Goal: Transaction & Acquisition: Purchase product/service

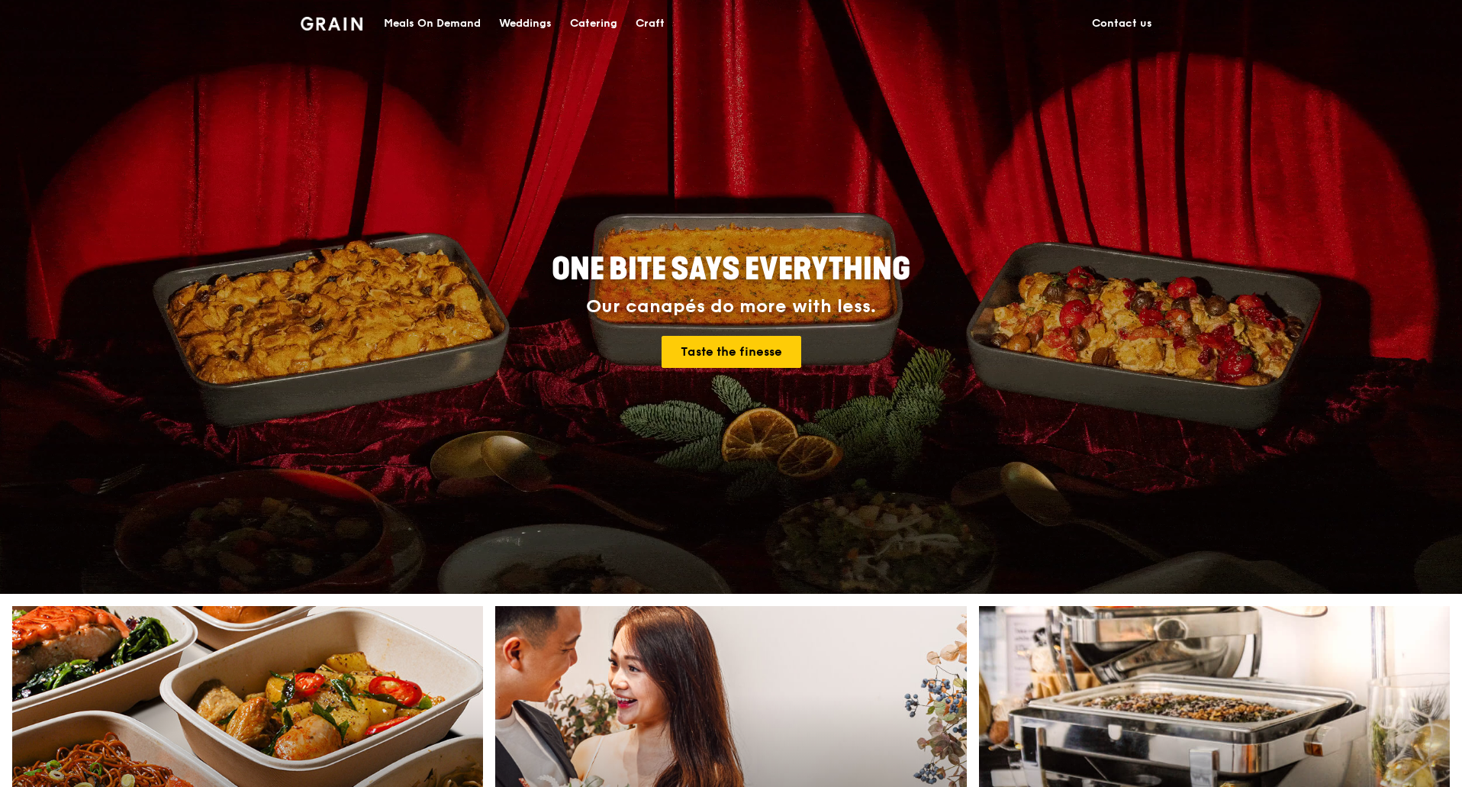
scroll to position [305, 0]
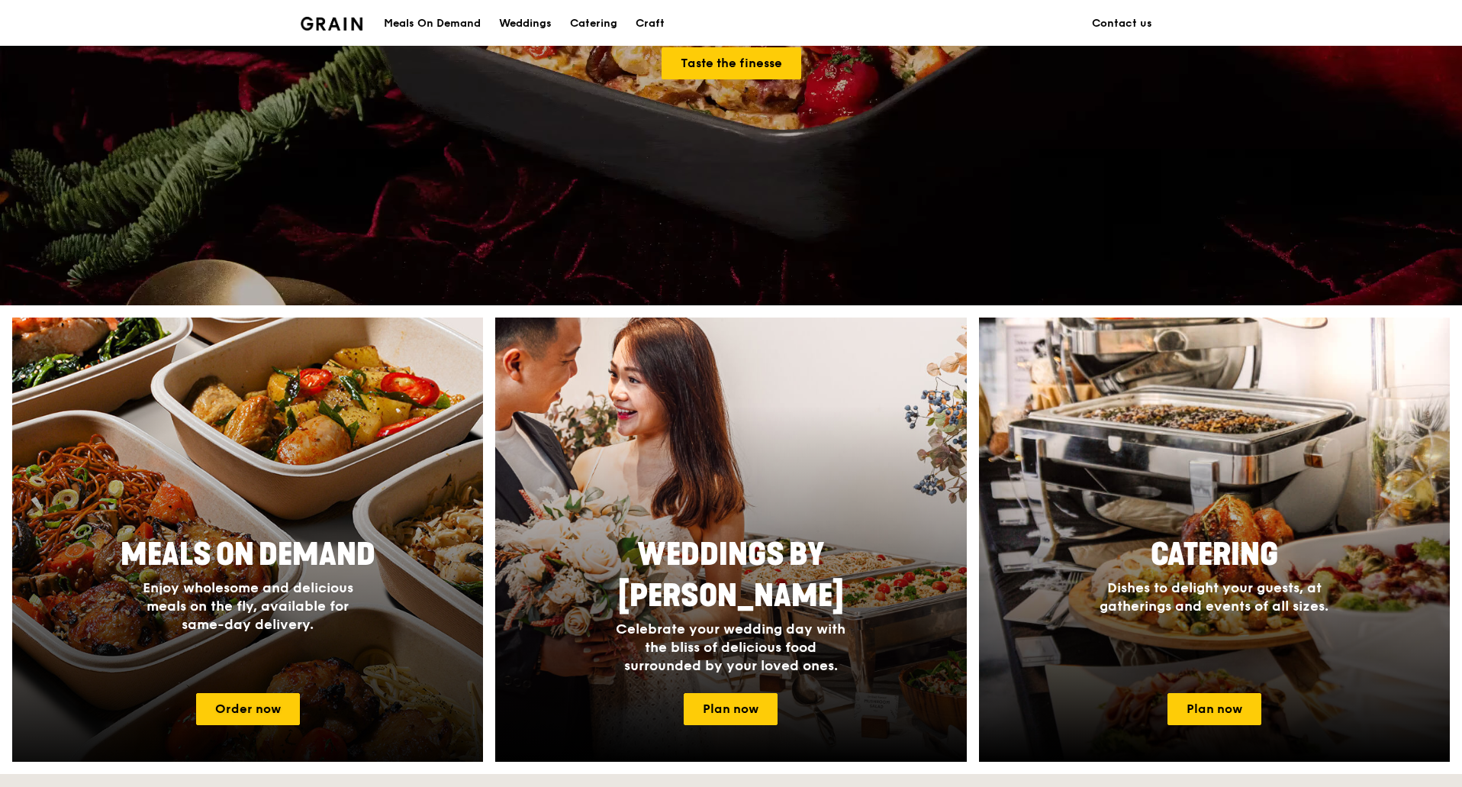
click at [295, 485] on div at bounding box center [248, 539] width 518 height 488
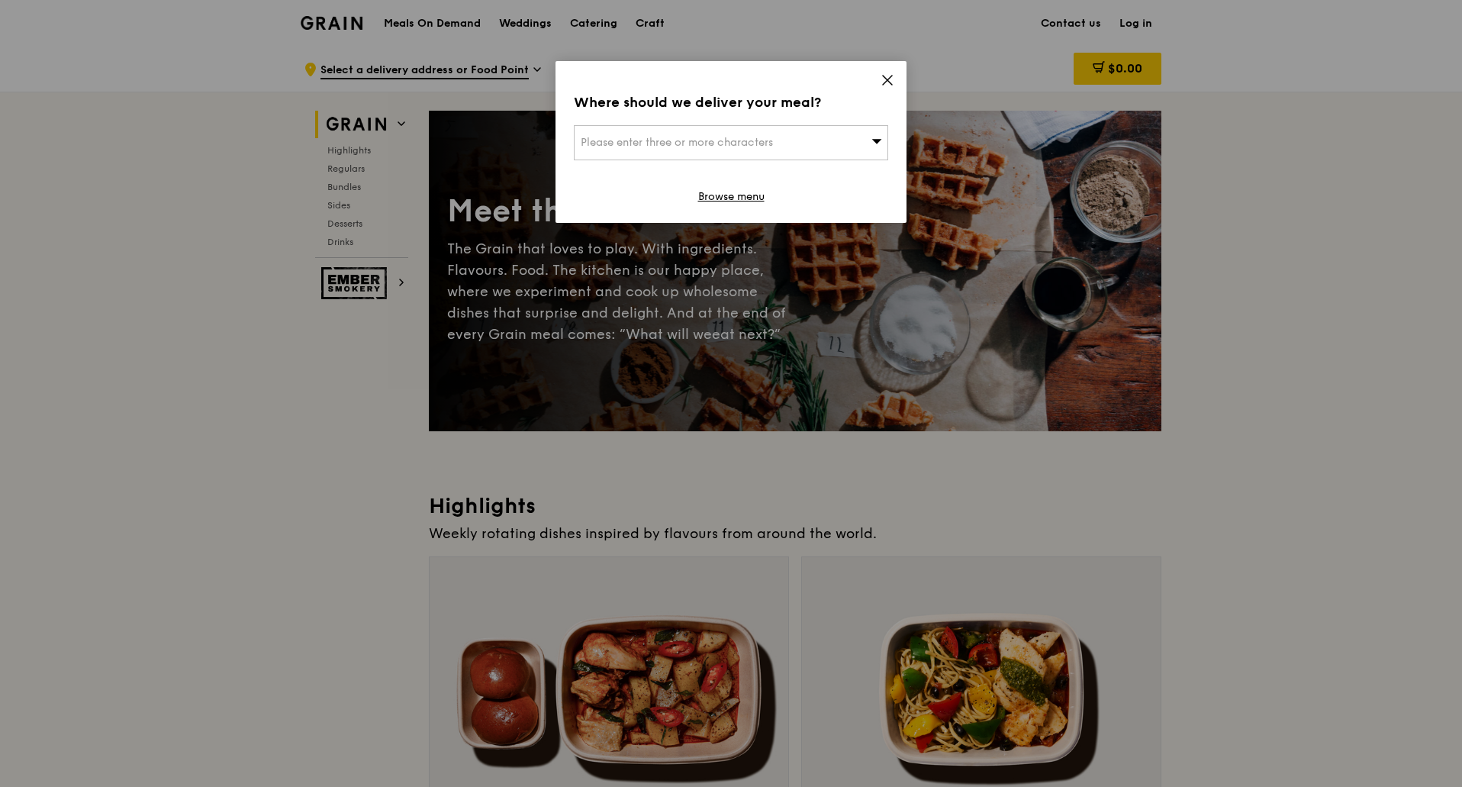
click at [888, 87] on span at bounding box center [888, 82] width 14 height 17
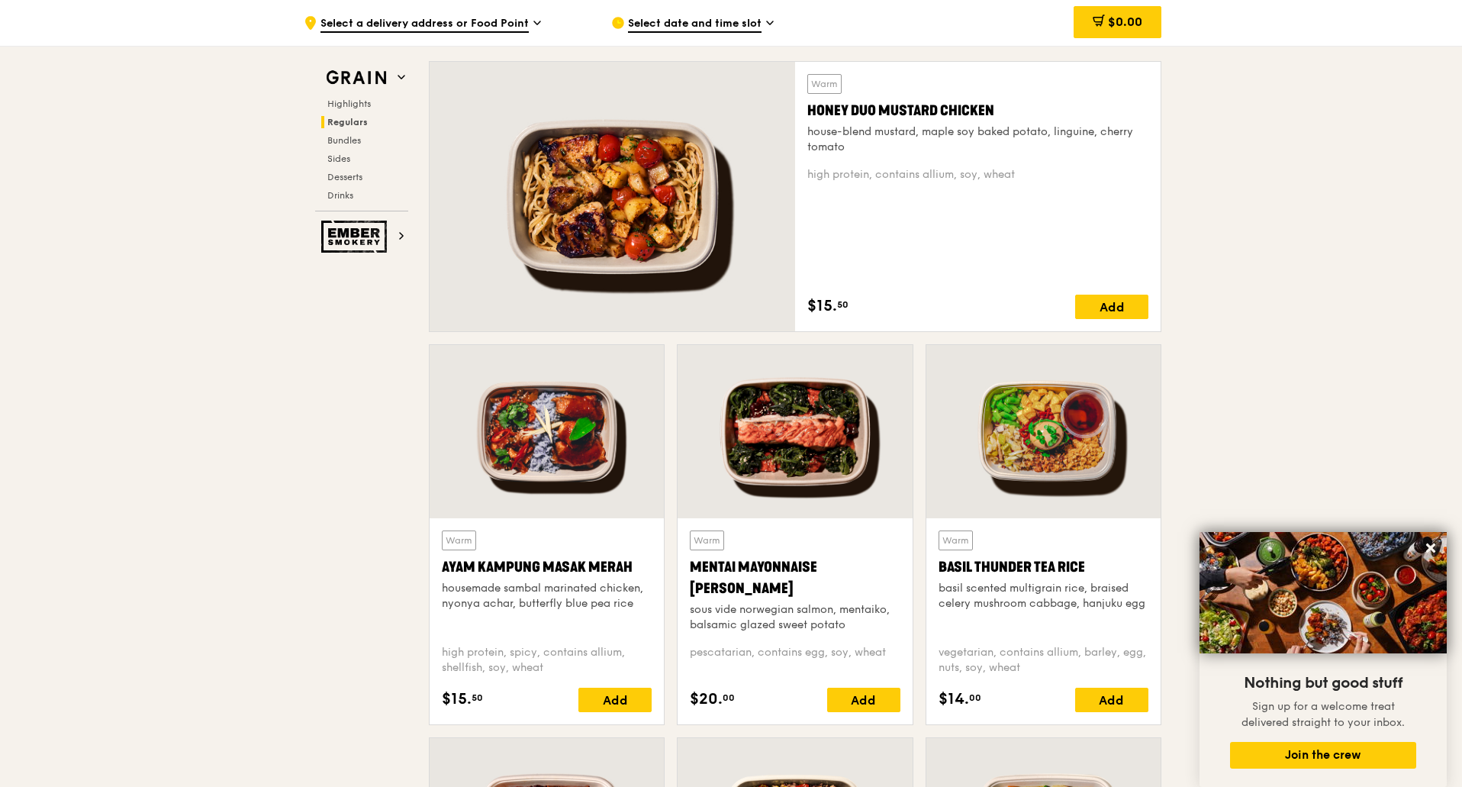
scroll to position [1069, 0]
click at [529, 440] on div at bounding box center [547, 430] width 234 height 173
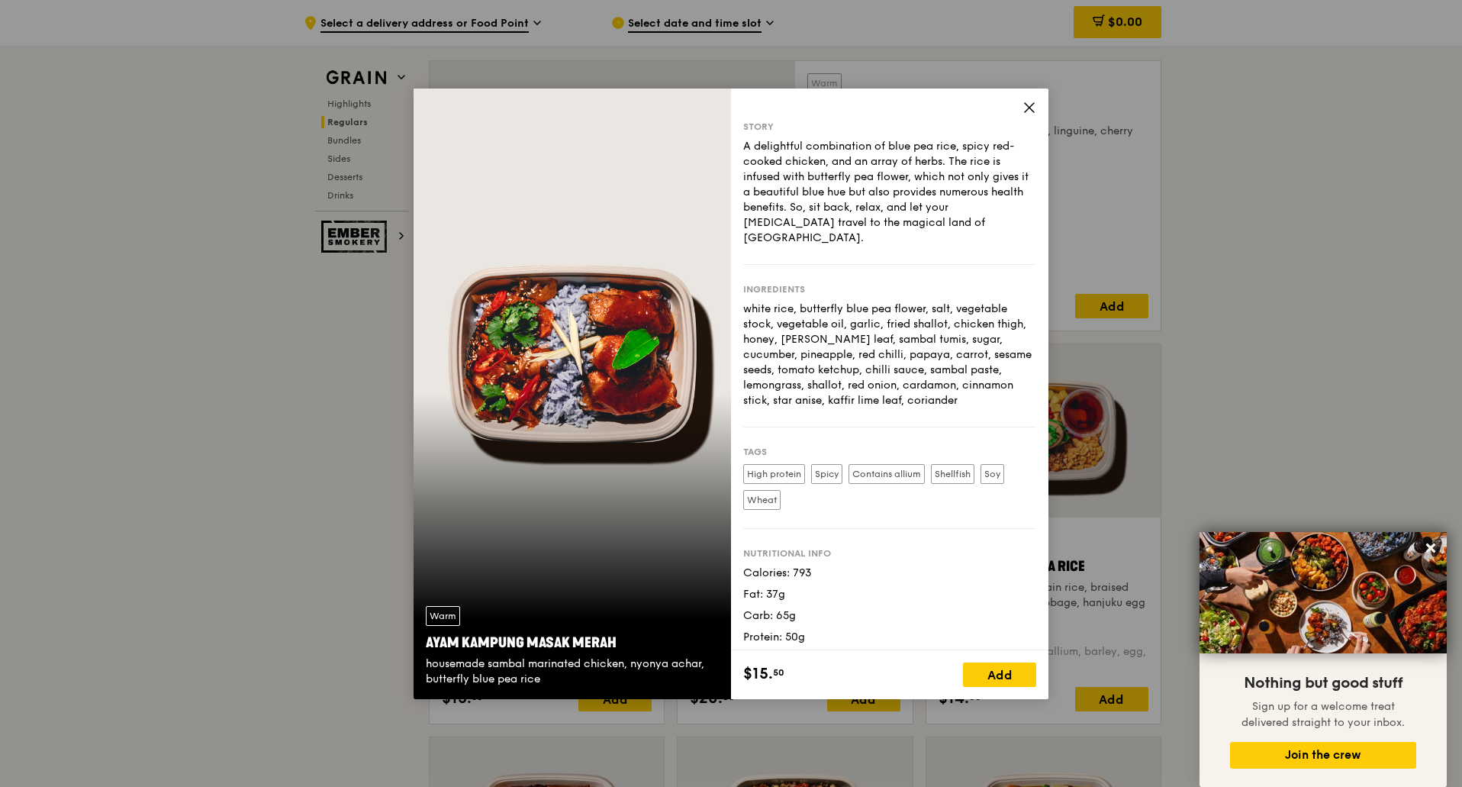
click at [1028, 104] on icon at bounding box center [1030, 108] width 14 height 14
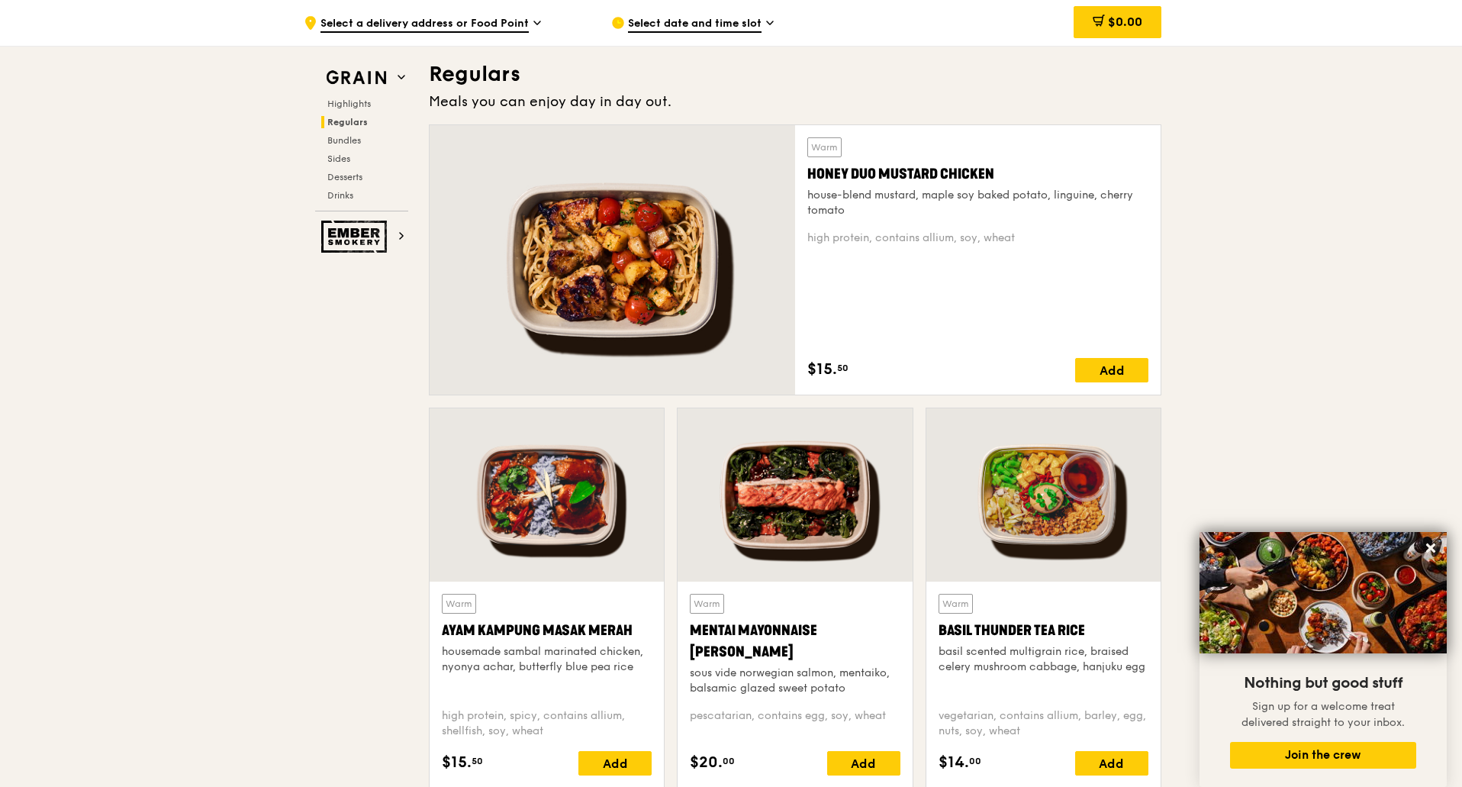
scroll to position [992, 0]
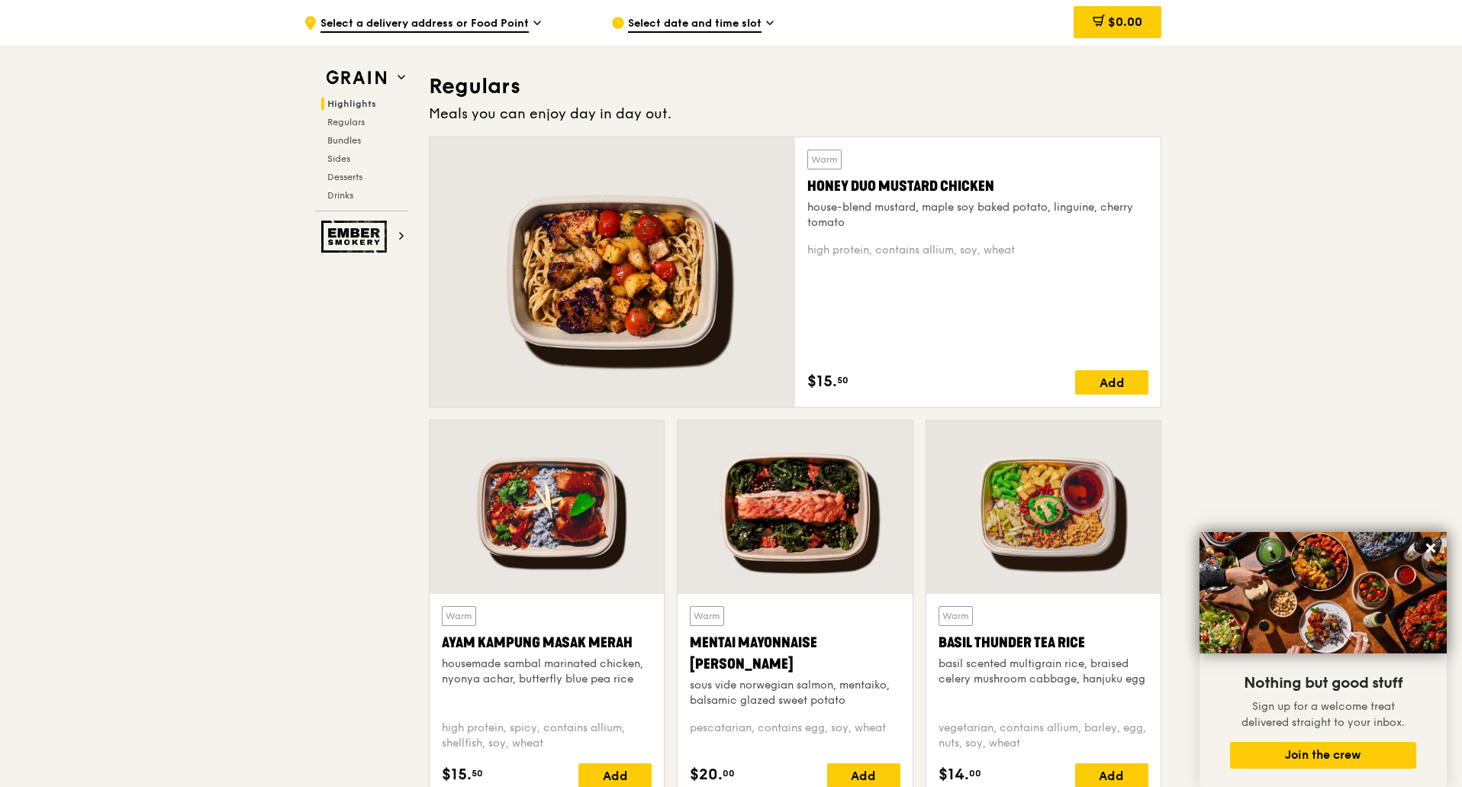
click at [707, 276] on div at bounding box center [613, 271] width 366 height 269
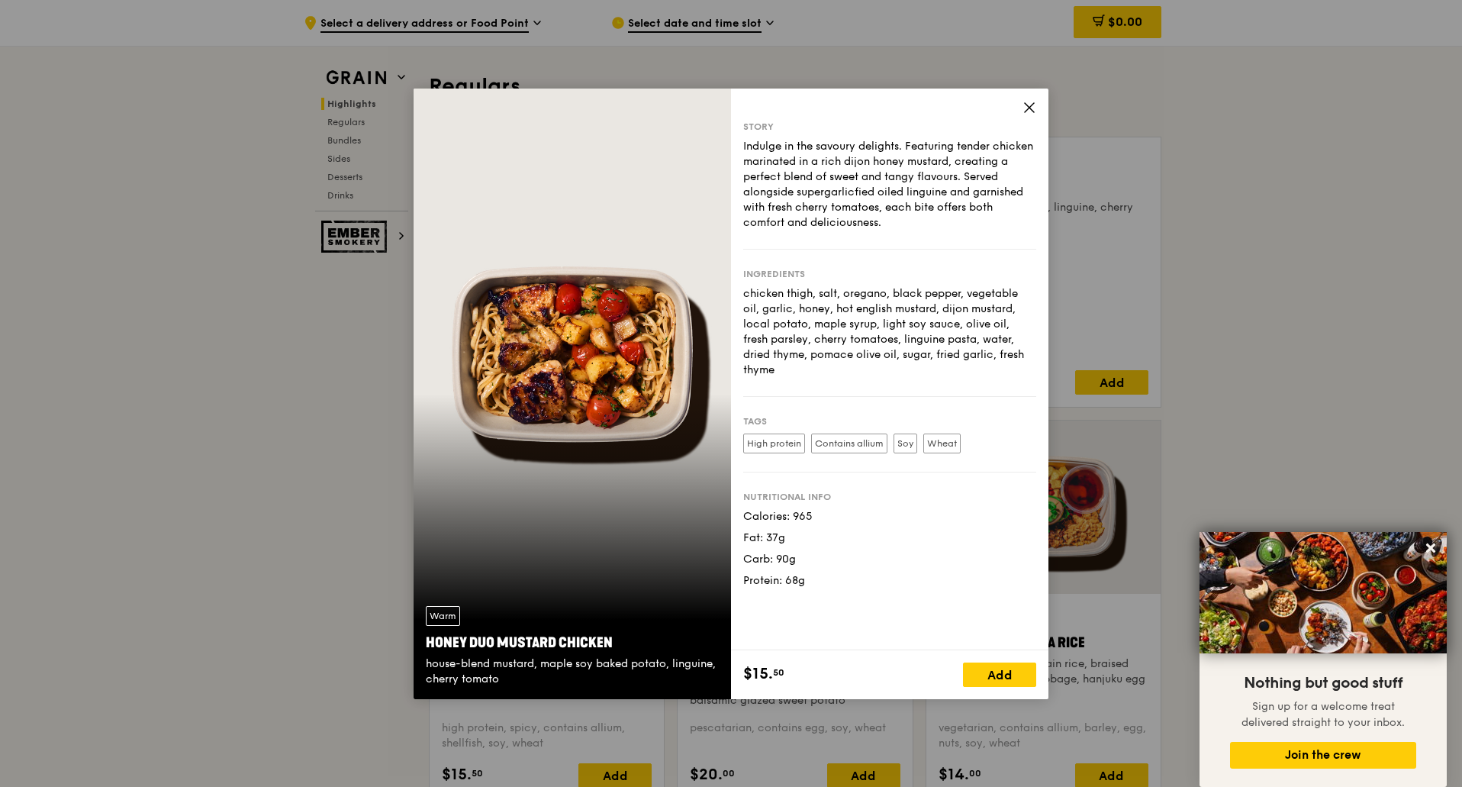
click at [1028, 111] on icon at bounding box center [1030, 108] width 14 height 14
